Goal: Task Accomplishment & Management: Complete application form

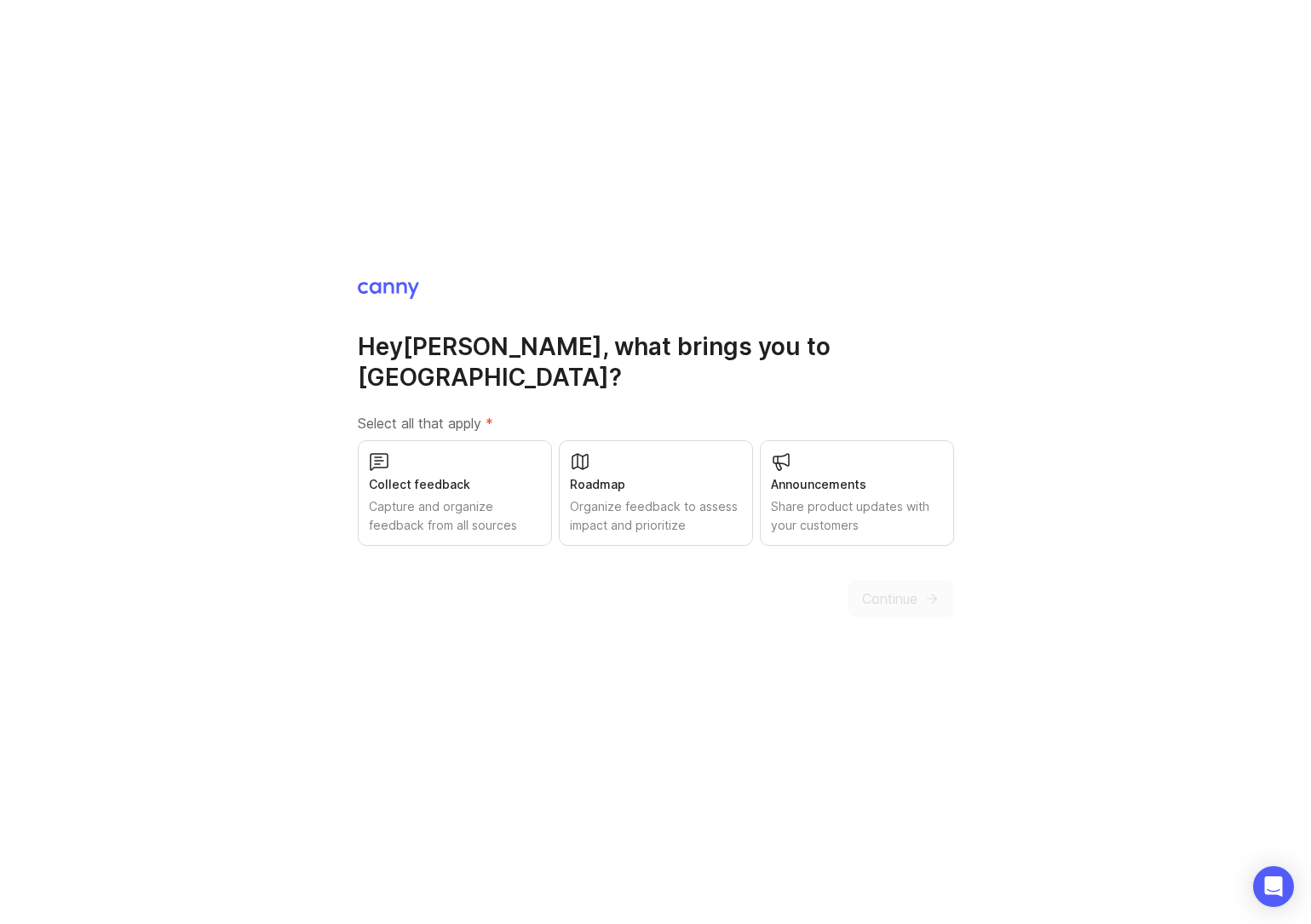
click at [469, 499] on div "Capture and organize feedback from all sources" at bounding box center [455, 515] width 172 height 37
click at [929, 591] on button "Continue" at bounding box center [900, 598] width 107 height 37
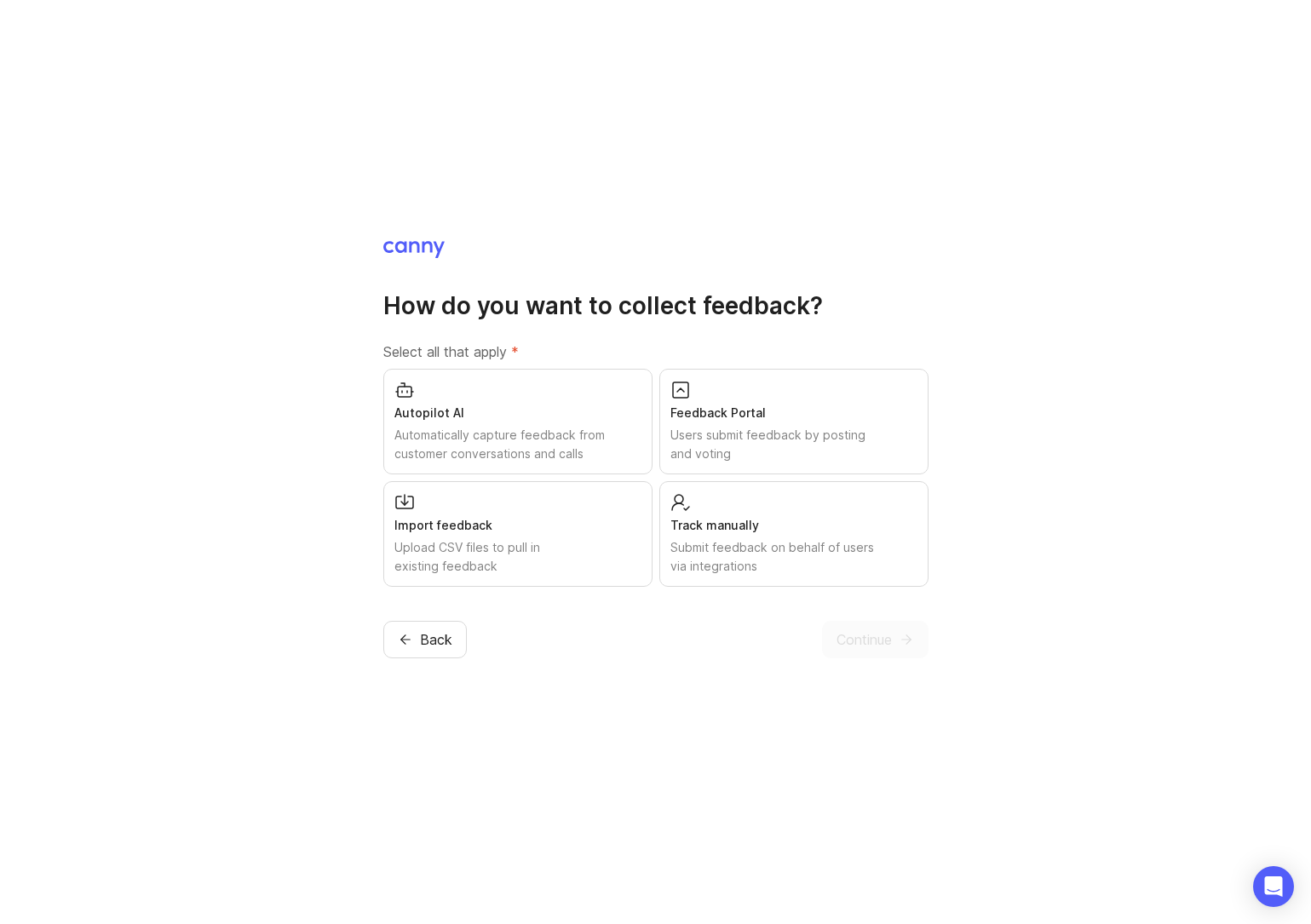
click at [780, 403] on div "Feedback Portal" at bounding box center [794, 412] width 247 height 19
click at [582, 507] on div "Import feedback Upload CSV files to pull in existing feedback" at bounding box center [517, 534] width 269 height 106
drag, startPoint x: 859, startPoint y: 559, endPoint x: 870, endPoint y: 584, distance: 27.3
click at [859, 560] on div "Submit feedback on behalf of users via integrations" at bounding box center [794, 557] width 247 height 37
click at [898, 647] on button "Continue" at bounding box center [875, 639] width 107 height 37
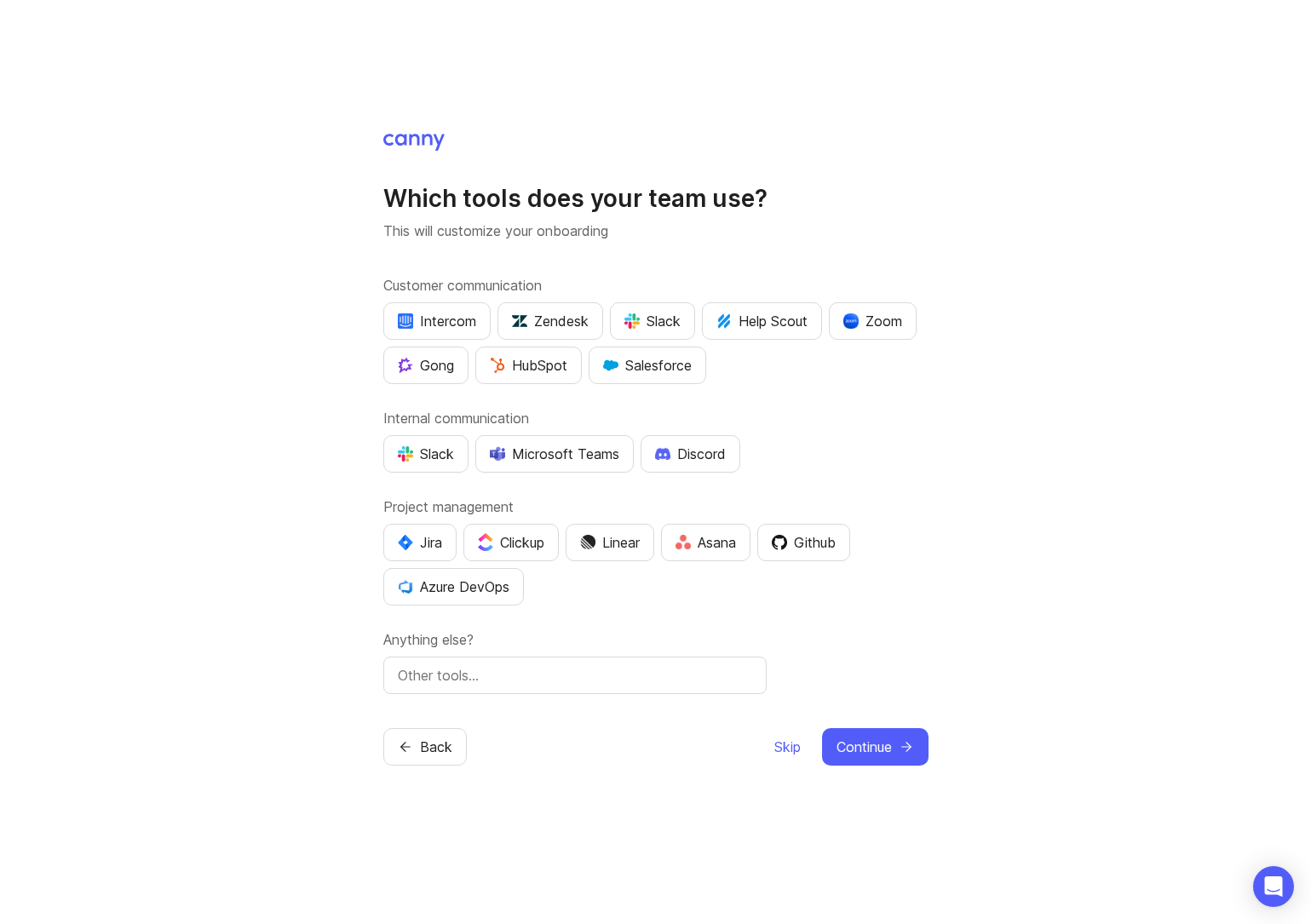
click at [677, 318] on div "Slack" at bounding box center [652, 320] width 57 height 20
drag, startPoint x: 443, startPoint y: 327, endPoint x: 459, endPoint y: 336, distance: 18.4
click at [444, 327] on div "Intercom" at bounding box center [437, 320] width 79 height 20
click at [632, 376] on button "Salesforce" at bounding box center [647, 365] width 117 height 37
click at [553, 376] on button "HubSpot" at bounding box center [528, 365] width 107 height 37
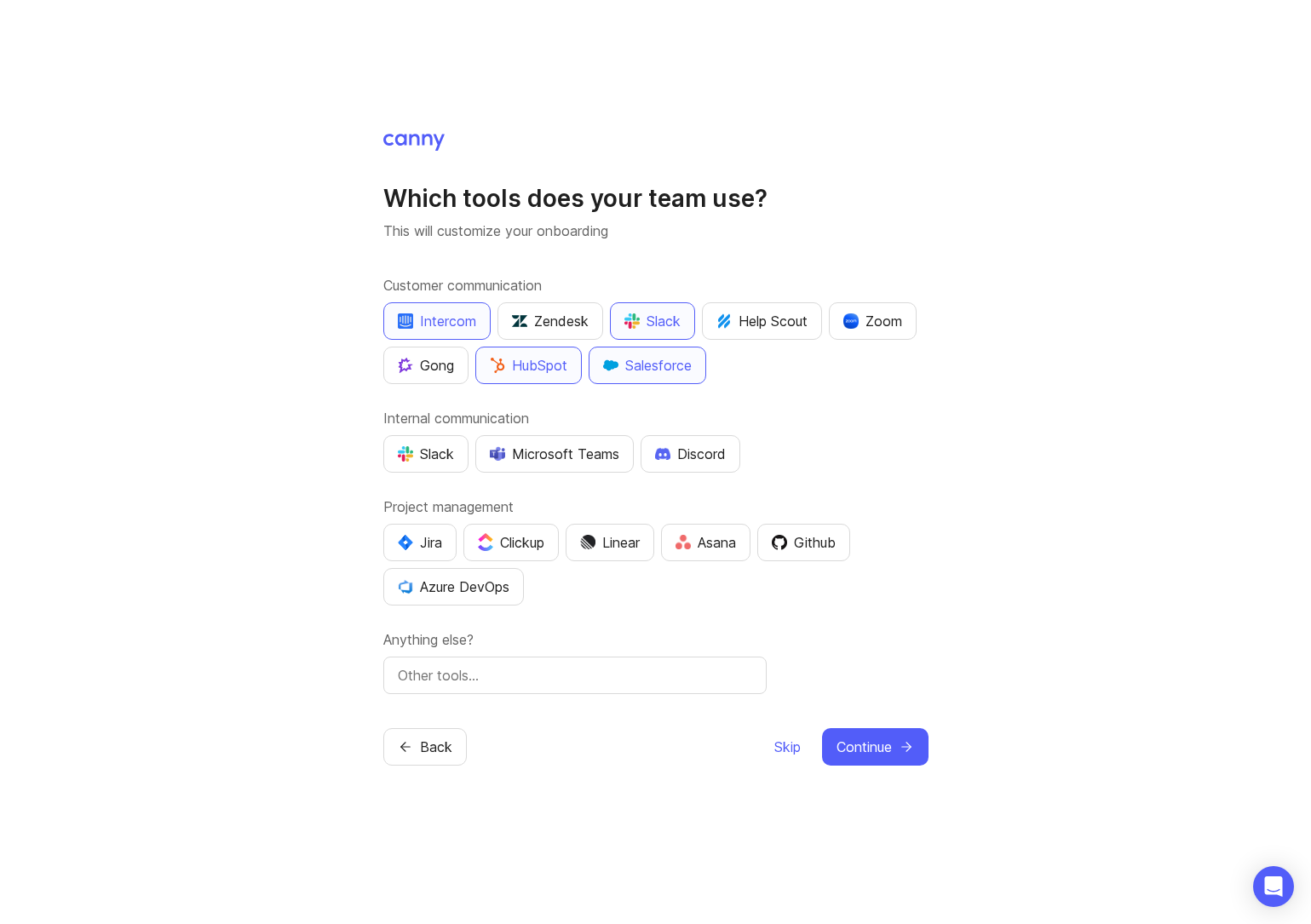
click at [885, 327] on div "Zoom" at bounding box center [872, 320] width 59 height 20
drag, startPoint x: 445, startPoint y: 462, endPoint x: 453, endPoint y: 467, distance: 9.4
click at [445, 462] on div "Slack" at bounding box center [426, 454] width 57 height 20
click at [591, 542] on img "button" at bounding box center [587, 542] width 15 height 15
drag, startPoint x: 887, startPoint y: 747, endPoint x: 945, endPoint y: 594, distance: 163.6
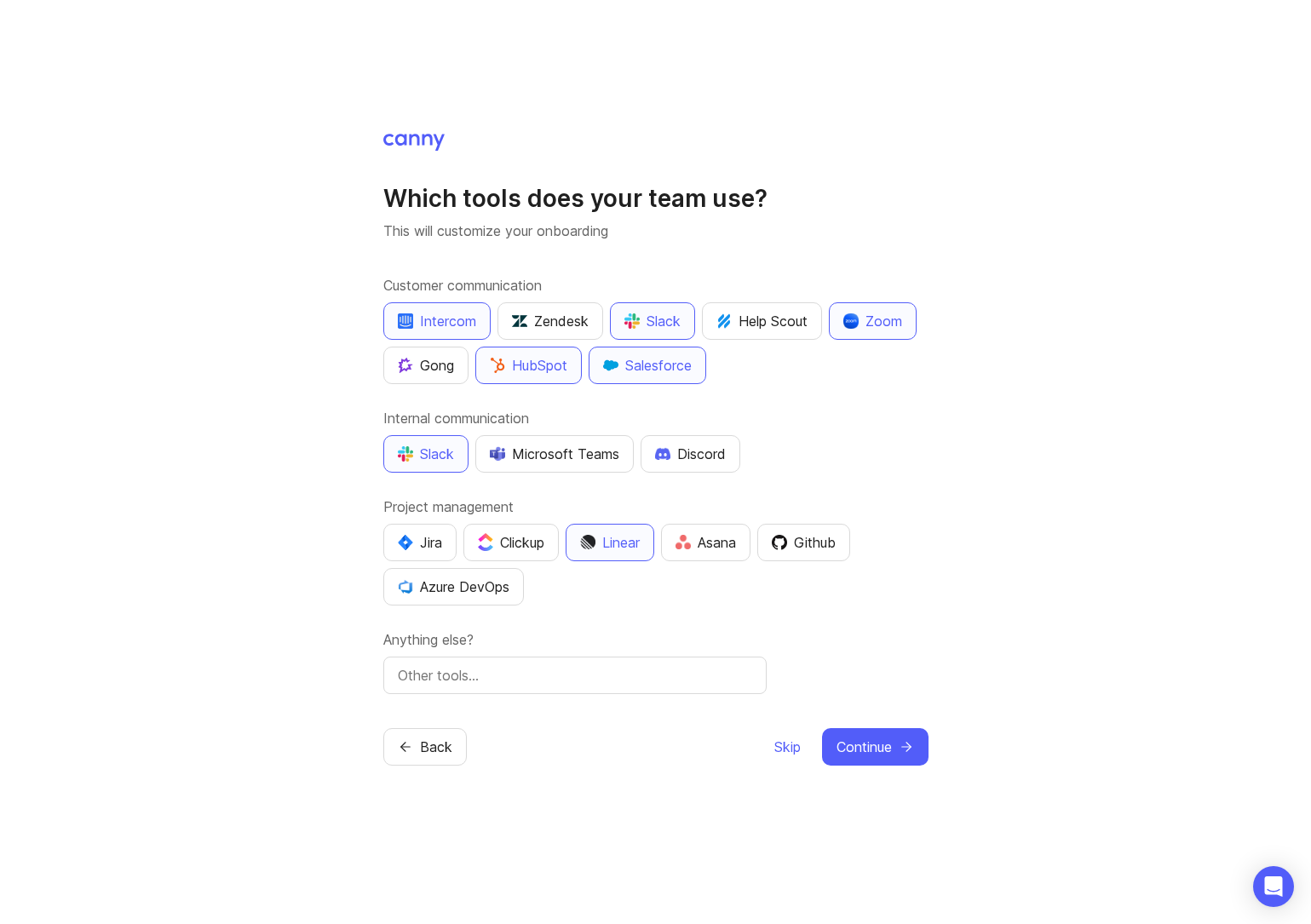
click at [969, 605] on div "Which tools does your team use? This will customize your onboarding Customer co…" at bounding box center [655, 462] width 1311 height 924
click at [835, 548] on div "Github" at bounding box center [803, 542] width 64 height 20
click at [818, 550] on div "Github" at bounding box center [803, 542] width 64 height 20
click at [876, 741] on span "Continue" at bounding box center [863, 747] width 56 height 20
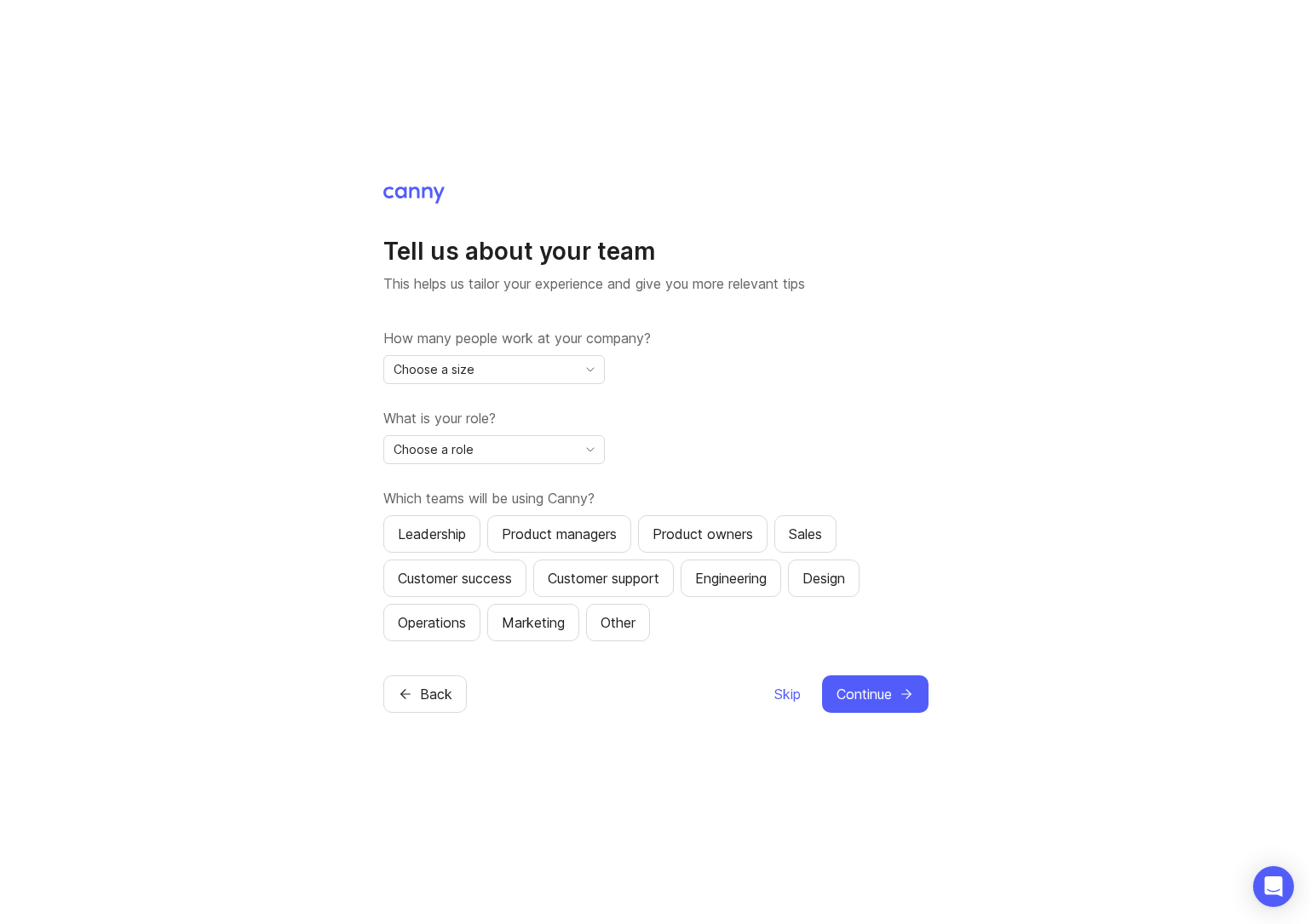
click at [499, 381] on div "Choose a size" at bounding box center [480, 369] width 192 height 27
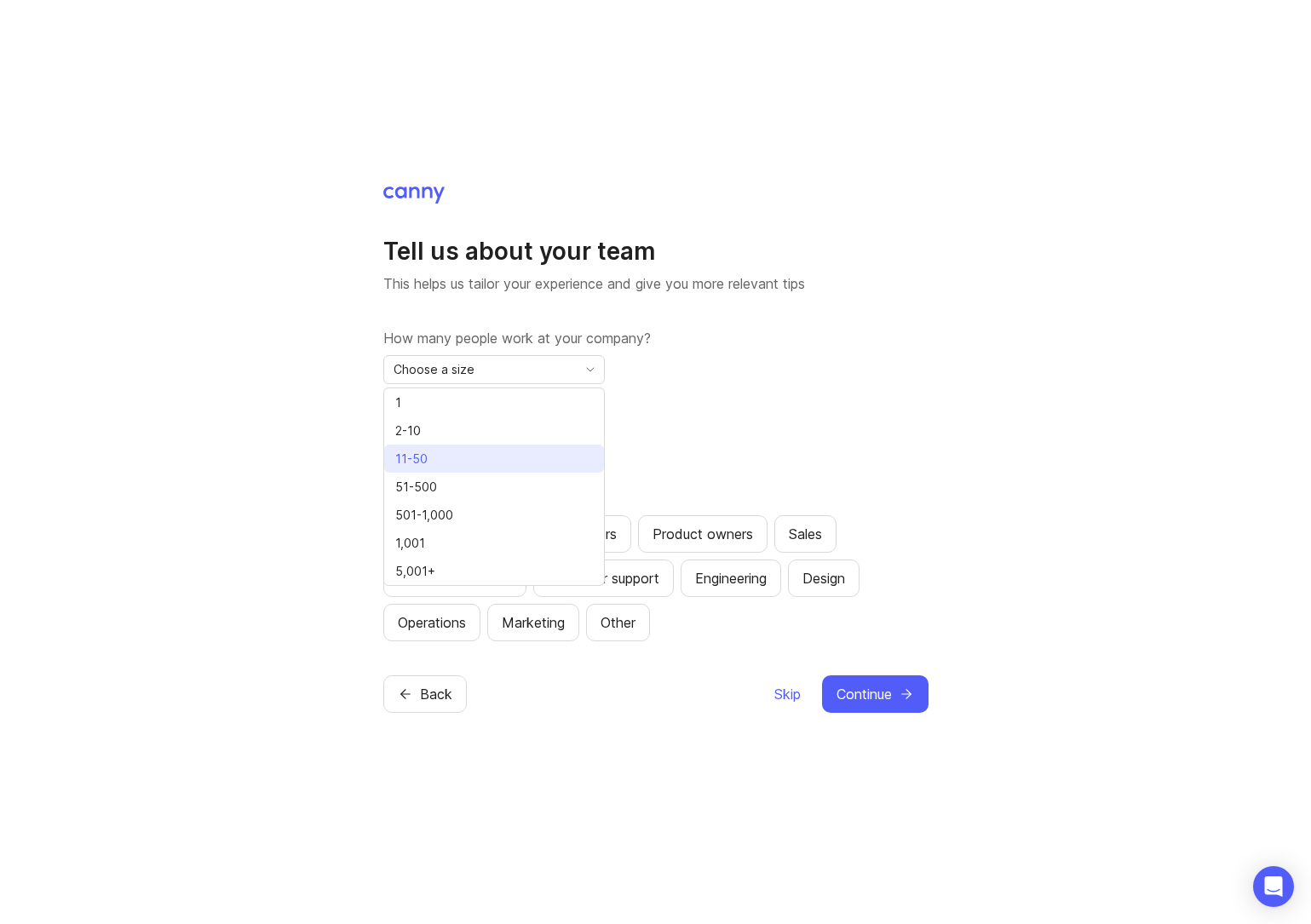
click at [490, 449] on li "11-50" at bounding box center [494, 459] width 220 height 28
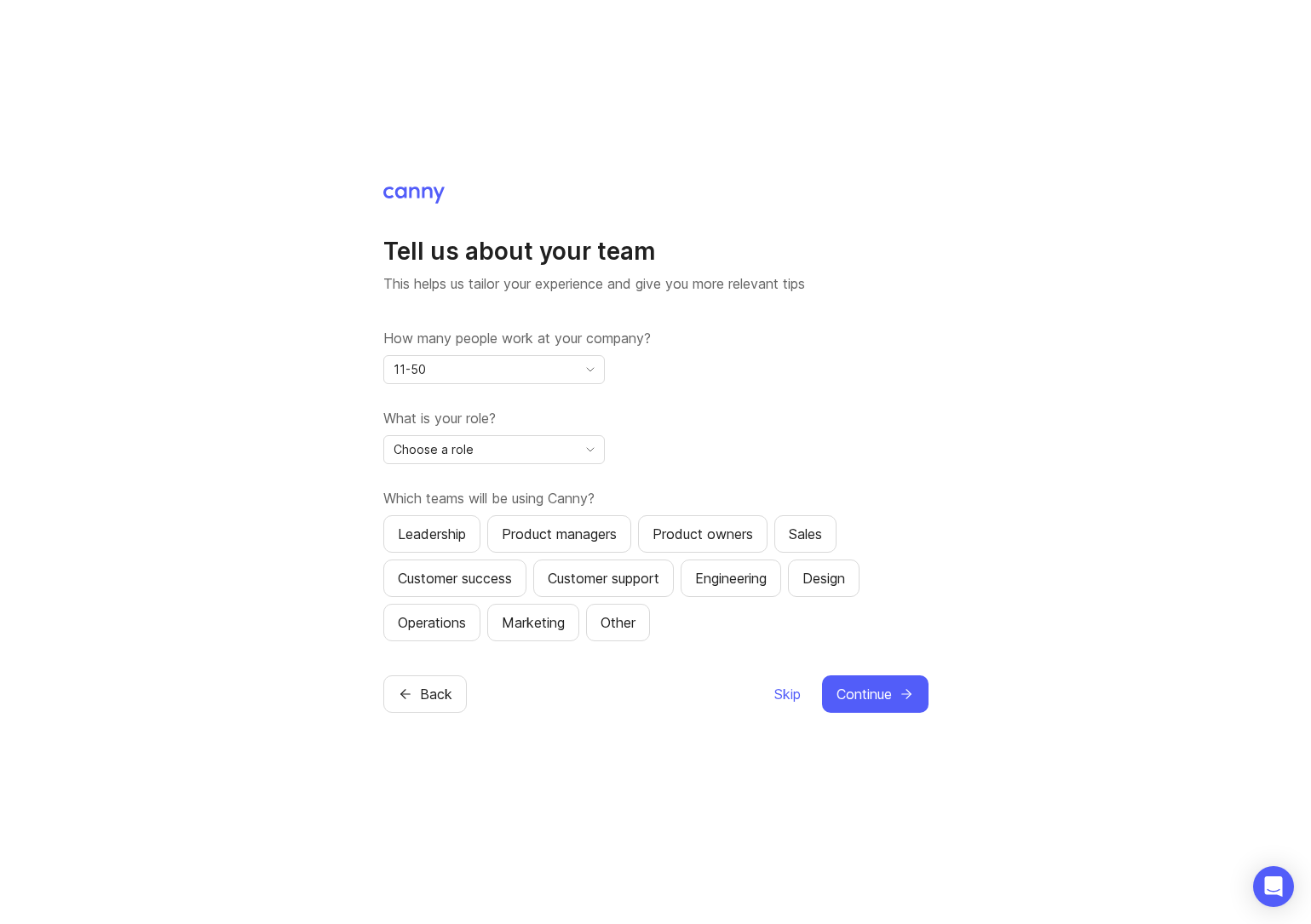
click at [552, 453] on div "Choose a role" at bounding box center [480, 449] width 192 height 27
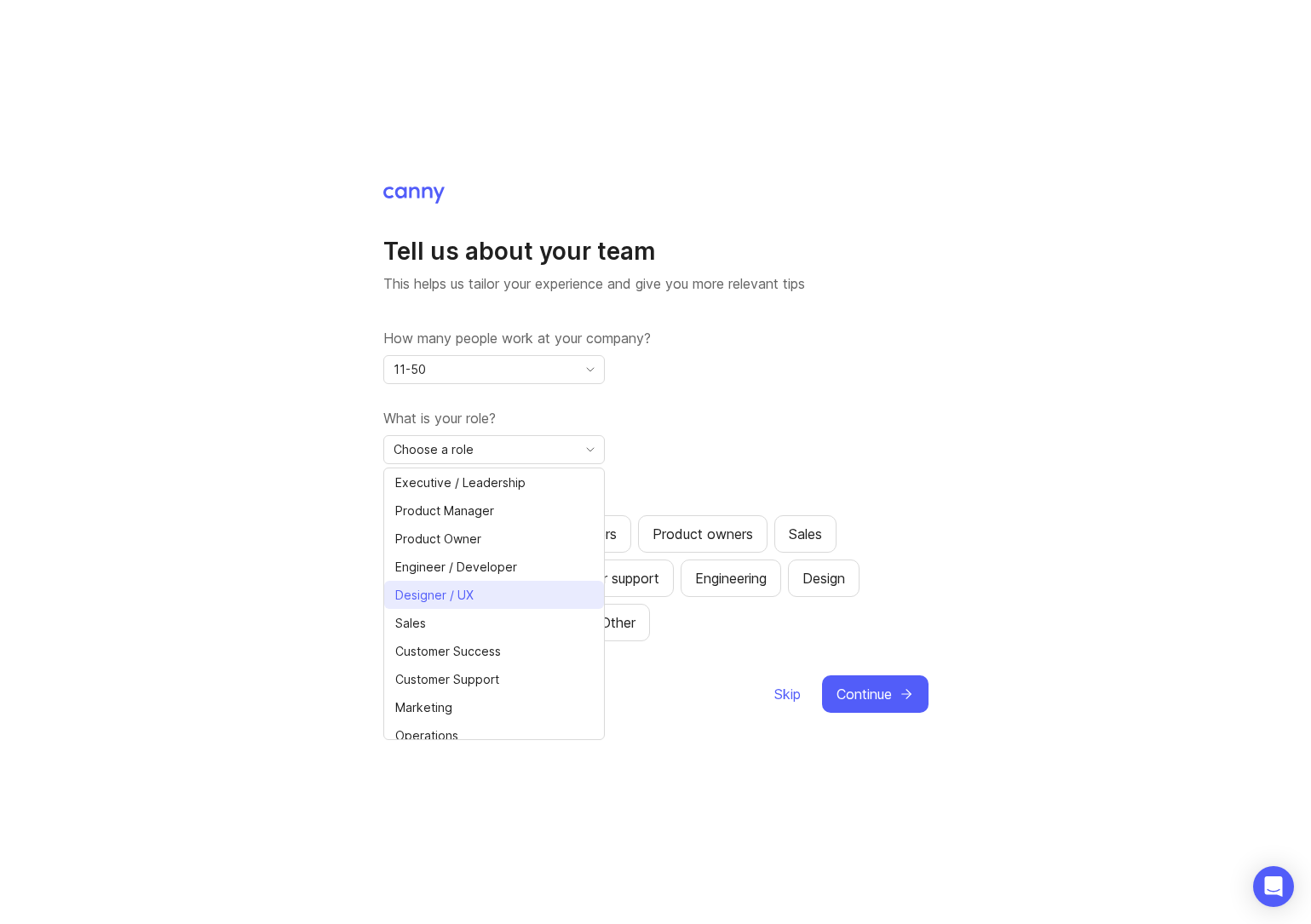
scroll to position [4, 0]
click at [523, 566] on li "Engineer / Developer" at bounding box center [494, 563] width 220 height 28
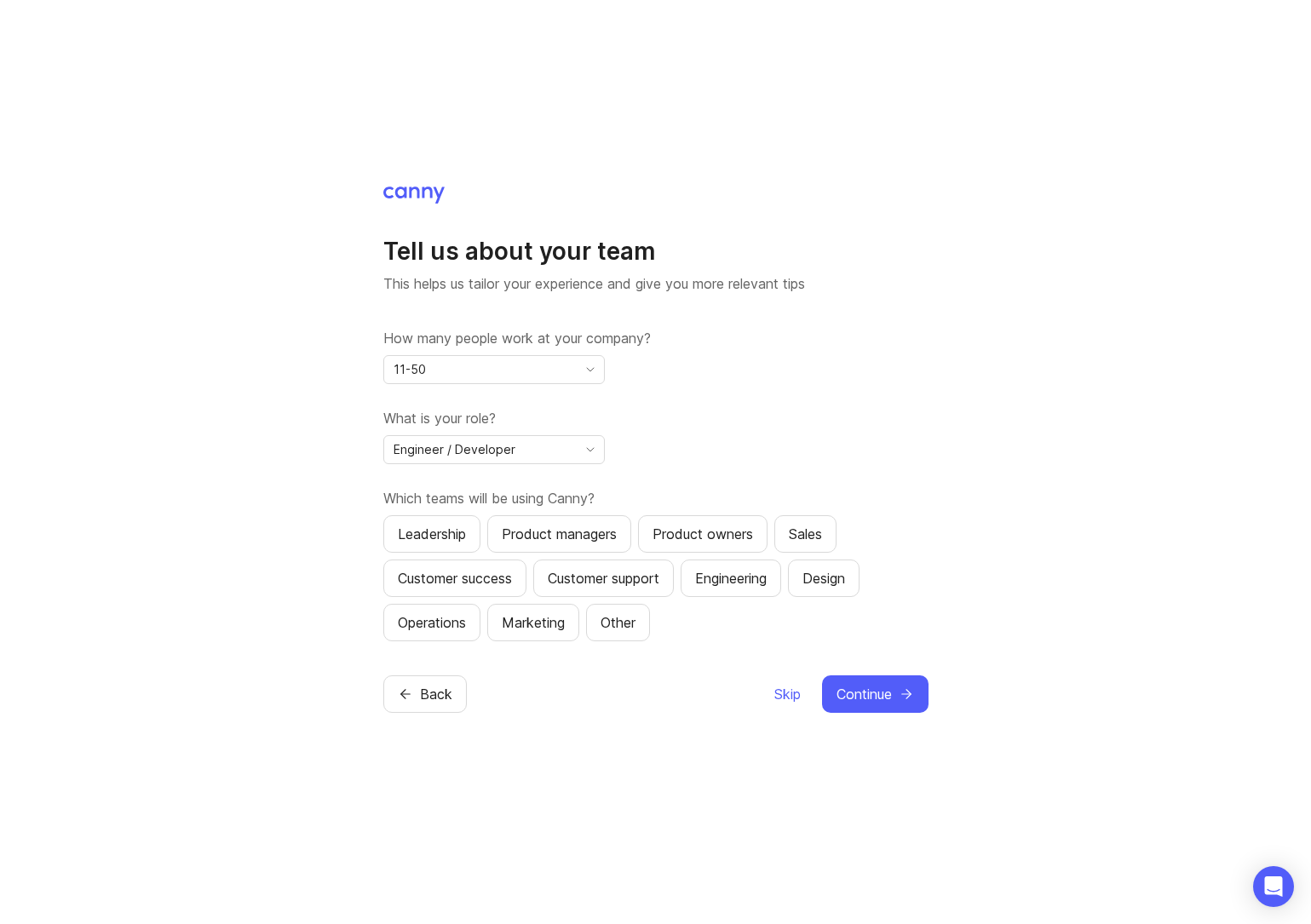
click at [727, 530] on div "Product owners" at bounding box center [703, 533] width 101 height 20
click at [720, 591] on button "Engineering" at bounding box center [731, 578] width 101 height 37
click at [607, 589] on button "Customer support" at bounding box center [603, 578] width 140 height 37
drag, startPoint x: 480, startPoint y: 586, endPoint x: 512, endPoint y: 584, distance: 32.1
click at [480, 586] on div "Customer success" at bounding box center [455, 578] width 114 height 20
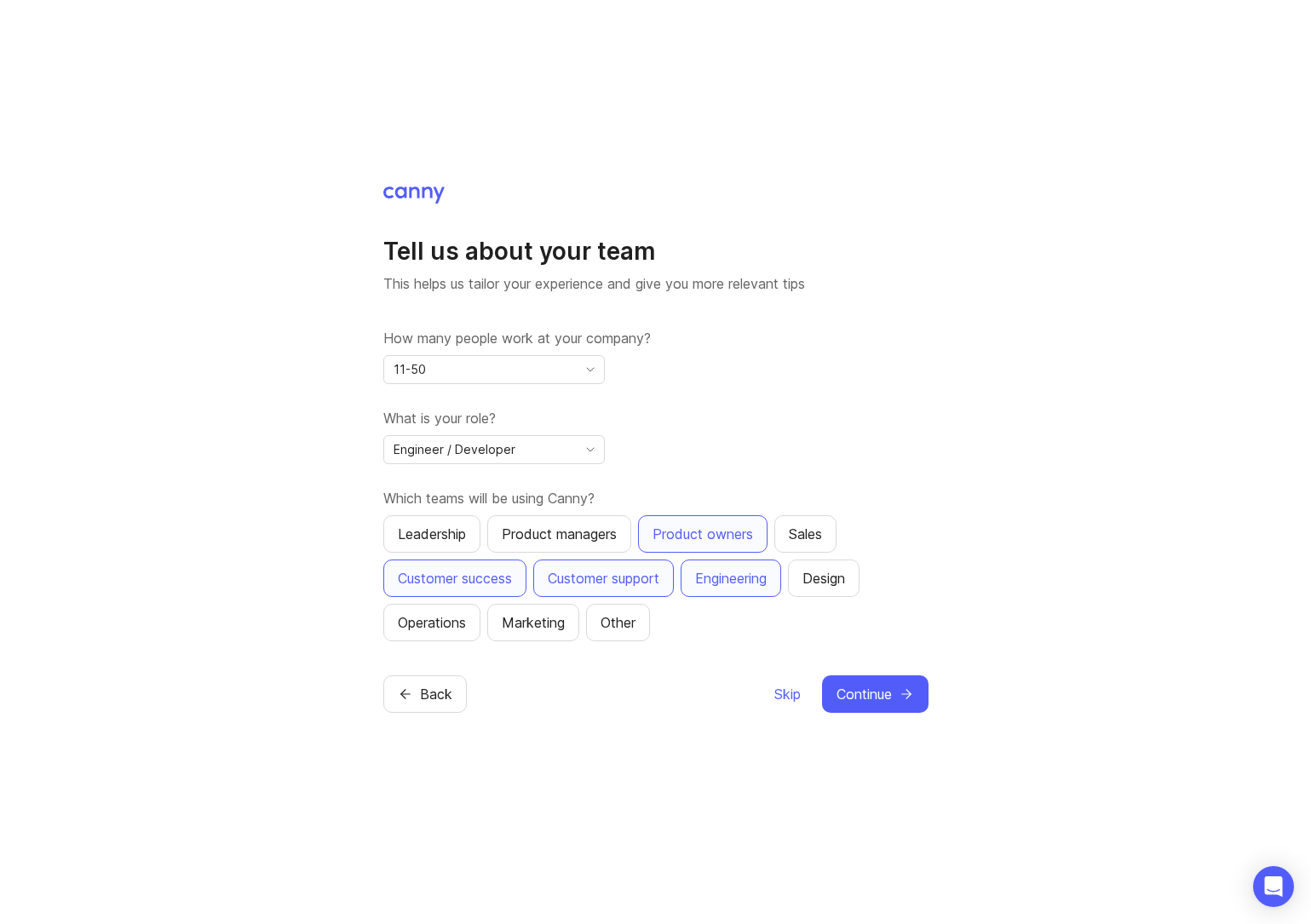
drag, startPoint x: 578, startPoint y: 582, endPoint x: 562, endPoint y: 599, distance: 23.3
click at [578, 583] on div "Customer support" at bounding box center [603, 578] width 111 height 20
click at [533, 628] on div "Marketing" at bounding box center [532, 622] width 63 height 20
drag, startPoint x: 434, startPoint y: 531, endPoint x: 515, endPoint y: 545, distance: 82.2
click at [436, 531] on div "Leadership" at bounding box center [432, 533] width 68 height 20
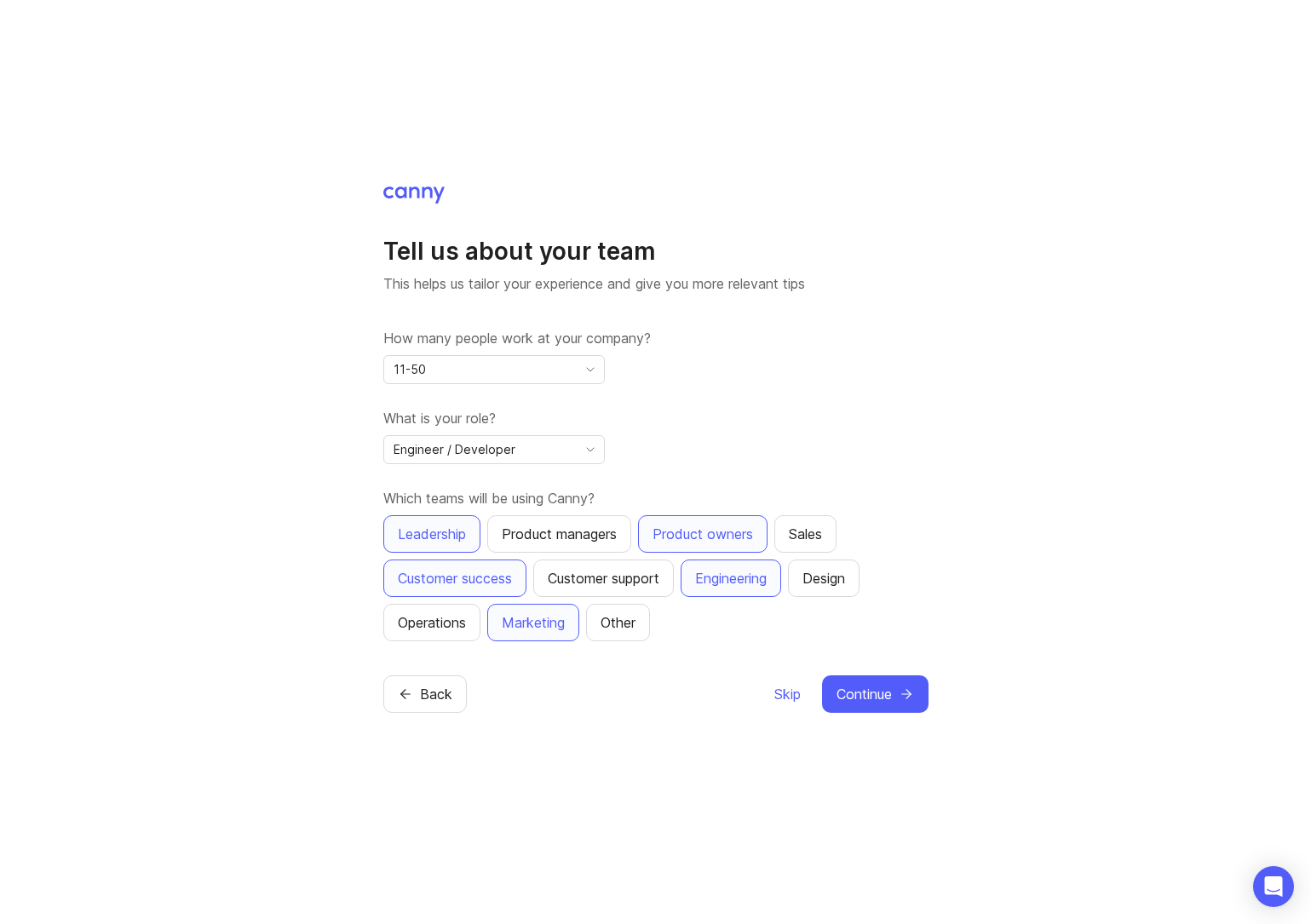
click at [805, 530] on div "Sales" at bounding box center [805, 533] width 34 height 20
click at [880, 707] on button "Continue" at bounding box center [875, 694] width 107 height 37
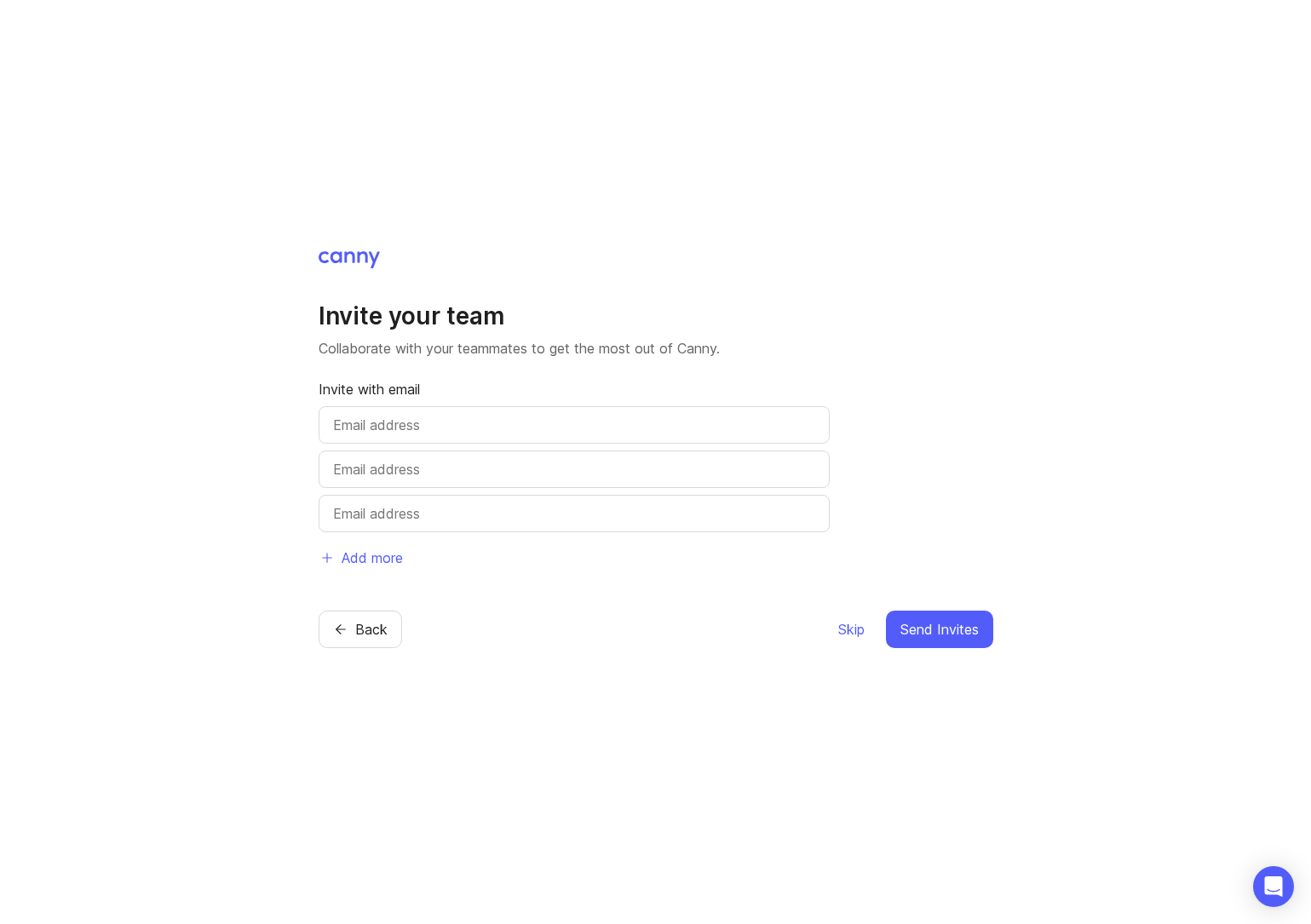
click at [848, 628] on span "Skip" at bounding box center [851, 628] width 26 height 20
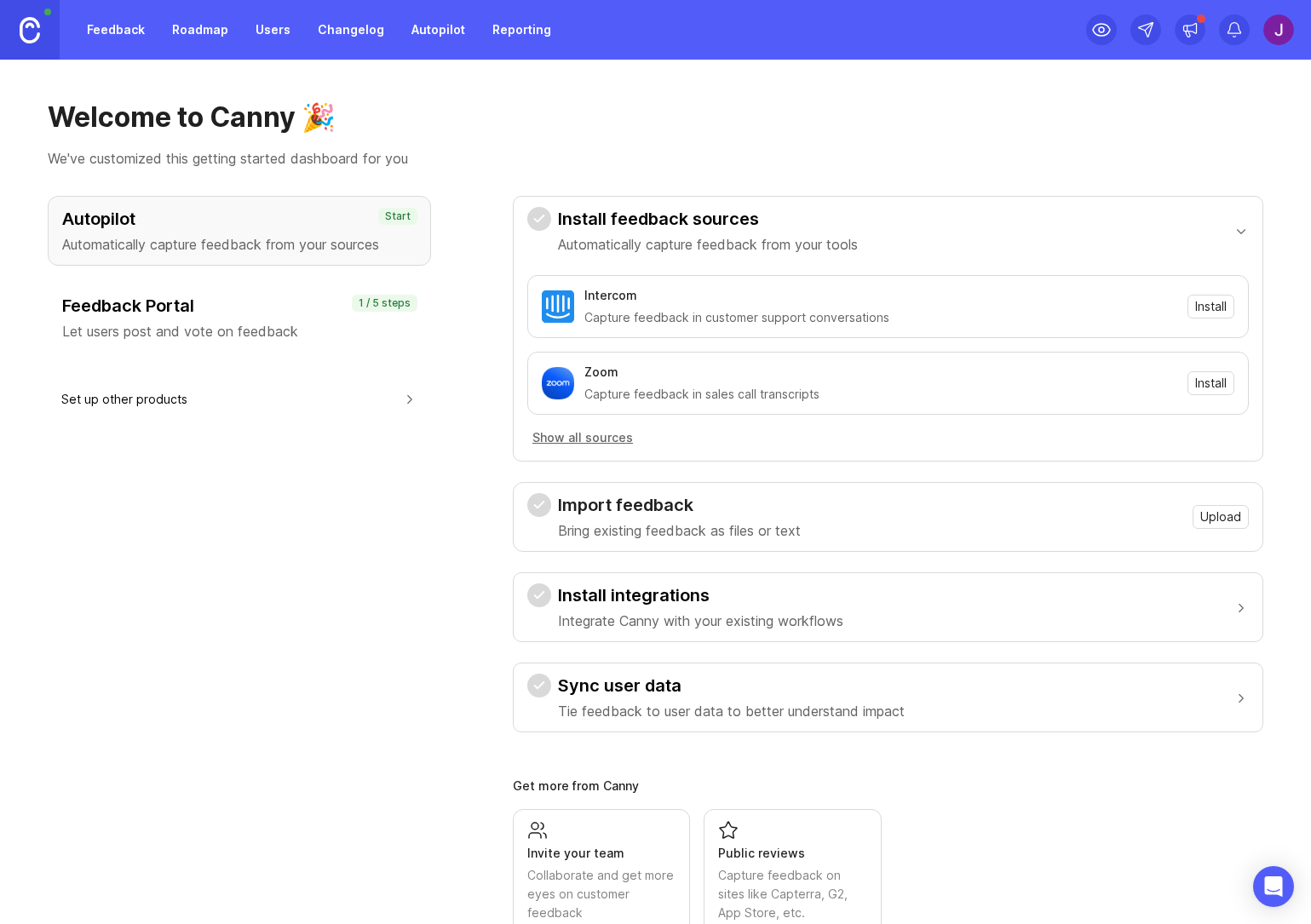
click at [1078, 789] on div "Get more from Canny" at bounding box center [888, 786] width 750 height 12
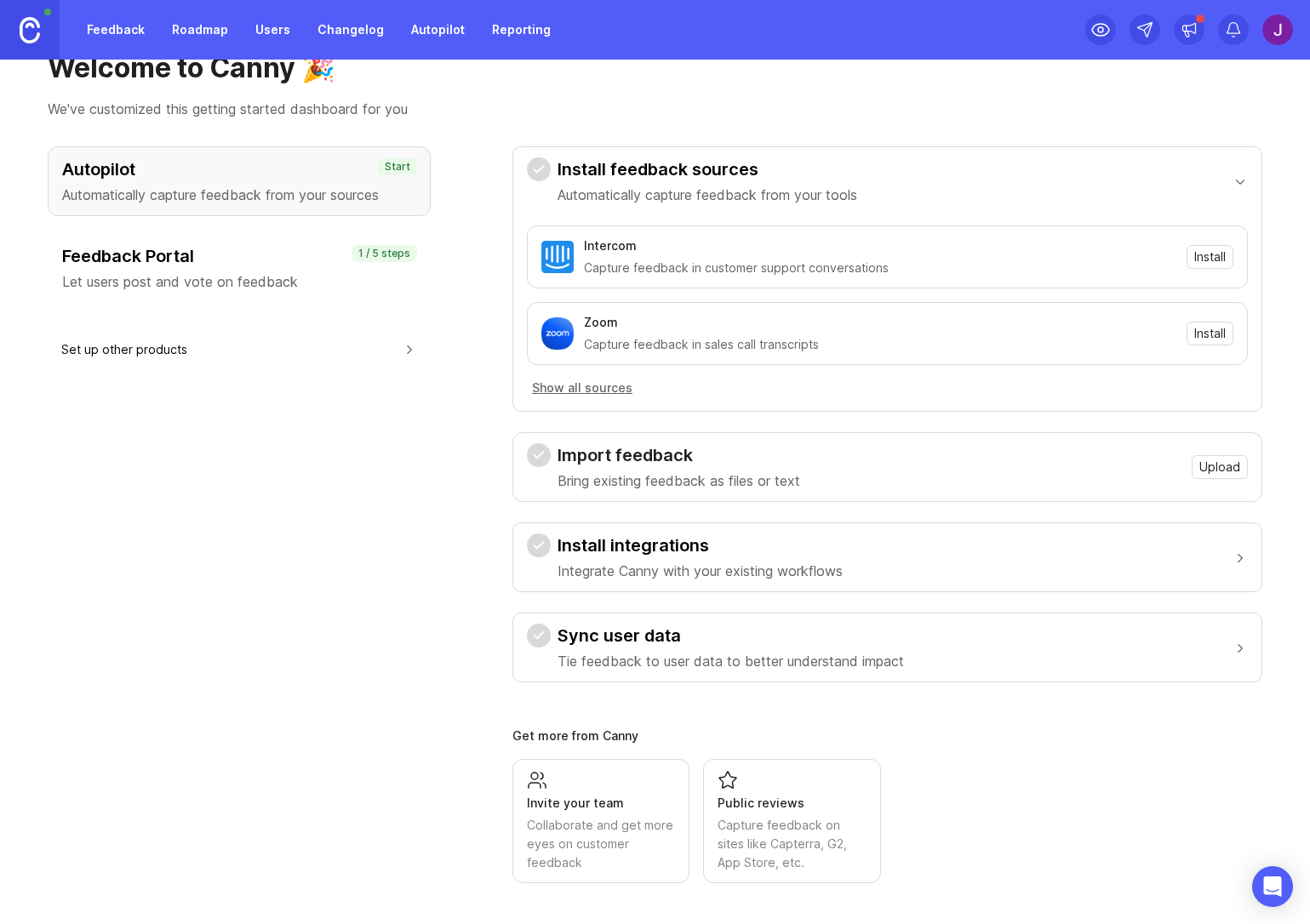
scroll to position [49, 0]
